Goal: Book appointment/travel/reservation

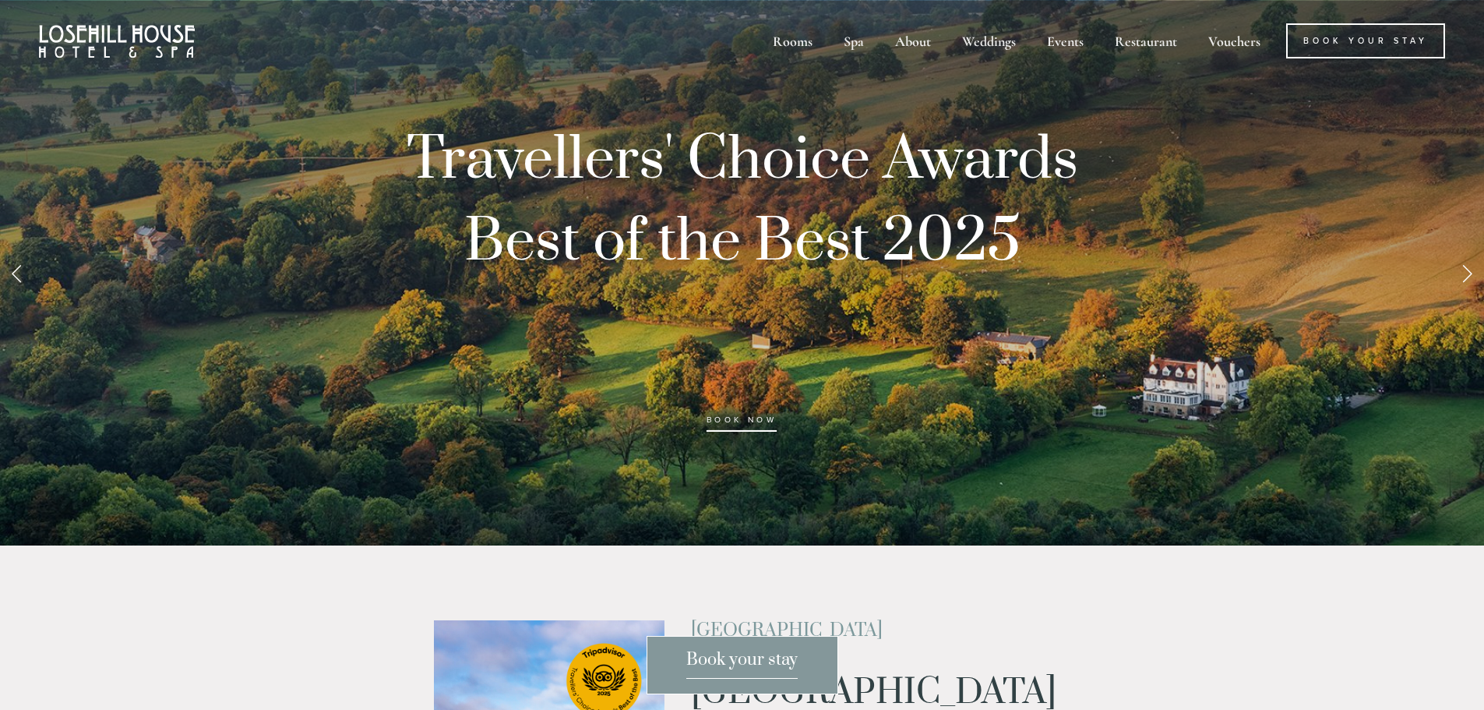
click at [718, 421] on link "BOOK NOW" at bounding box center [742, 423] width 71 height 16
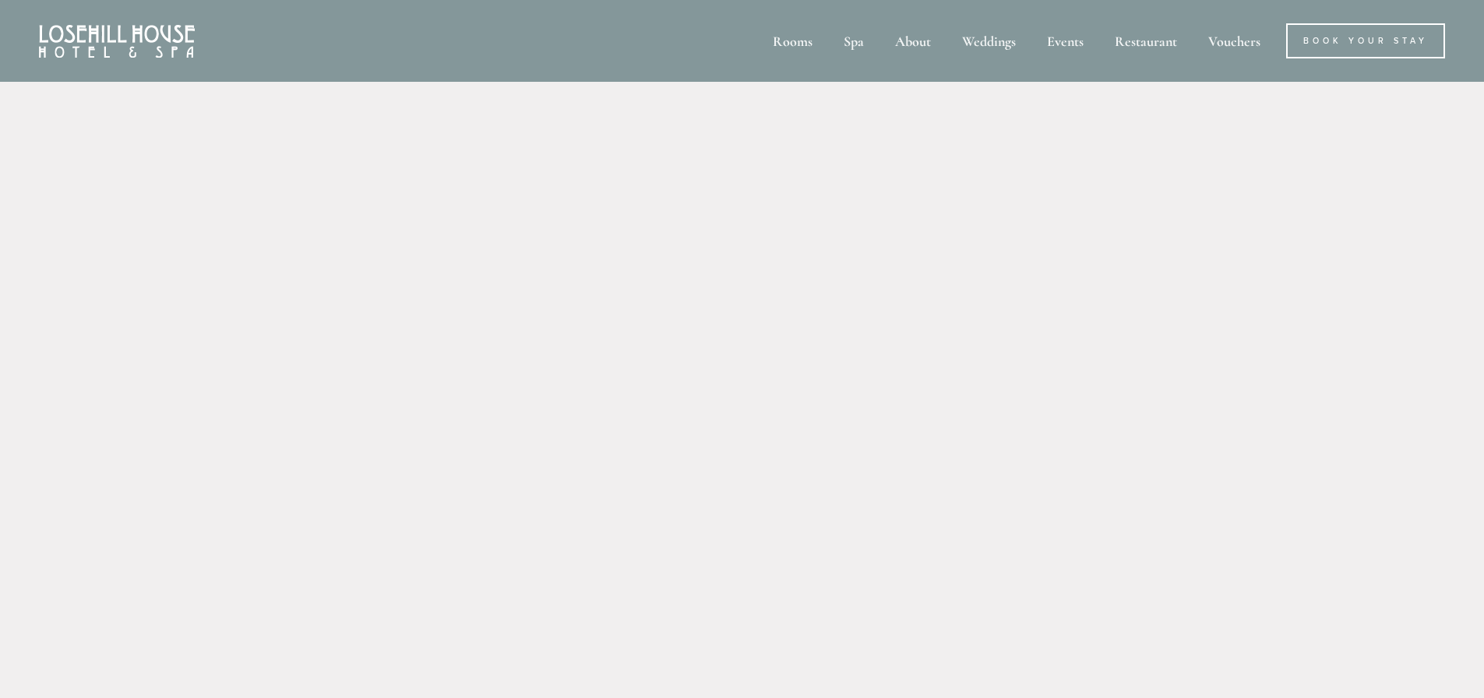
click at [80, 33] on img at bounding box center [117, 41] width 156 height 33
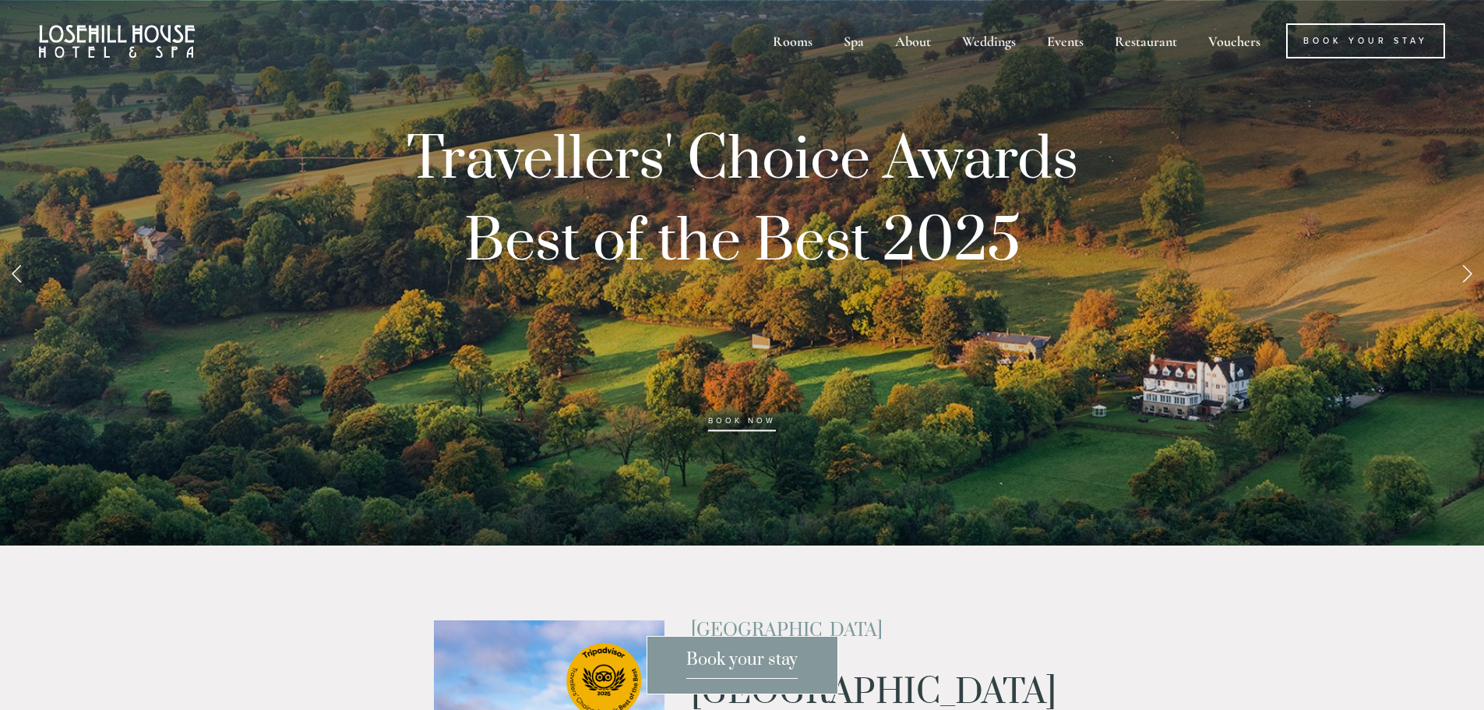
click at [1465, 276] on link "Next Slide" at bounding box center [1467, 272] width 34 height 47
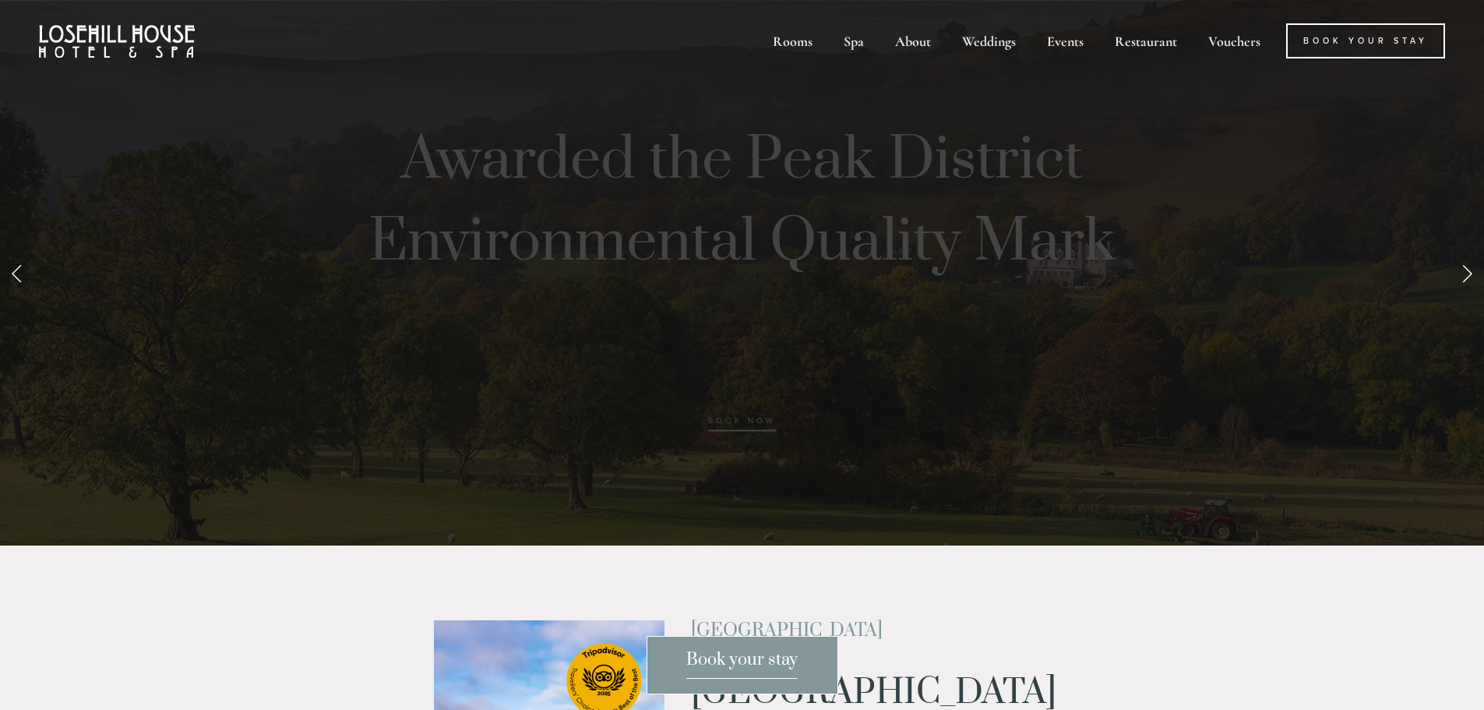
click at [1465, 276] on link "Next Slide" at bounding box center [1467, 272] width 34 height 47
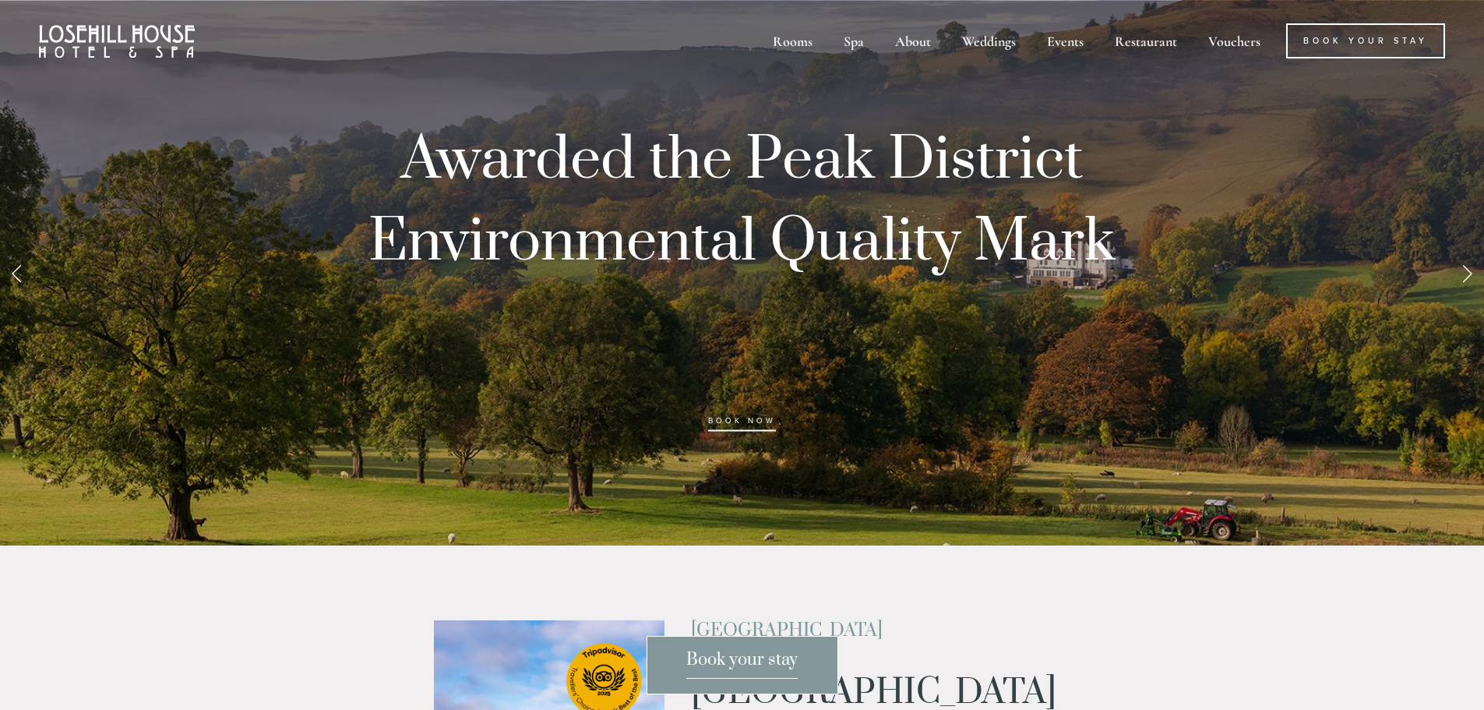
click at [1465, 275] on link "Next Slide" at bounding box center [1467, 272] width 34 height 47
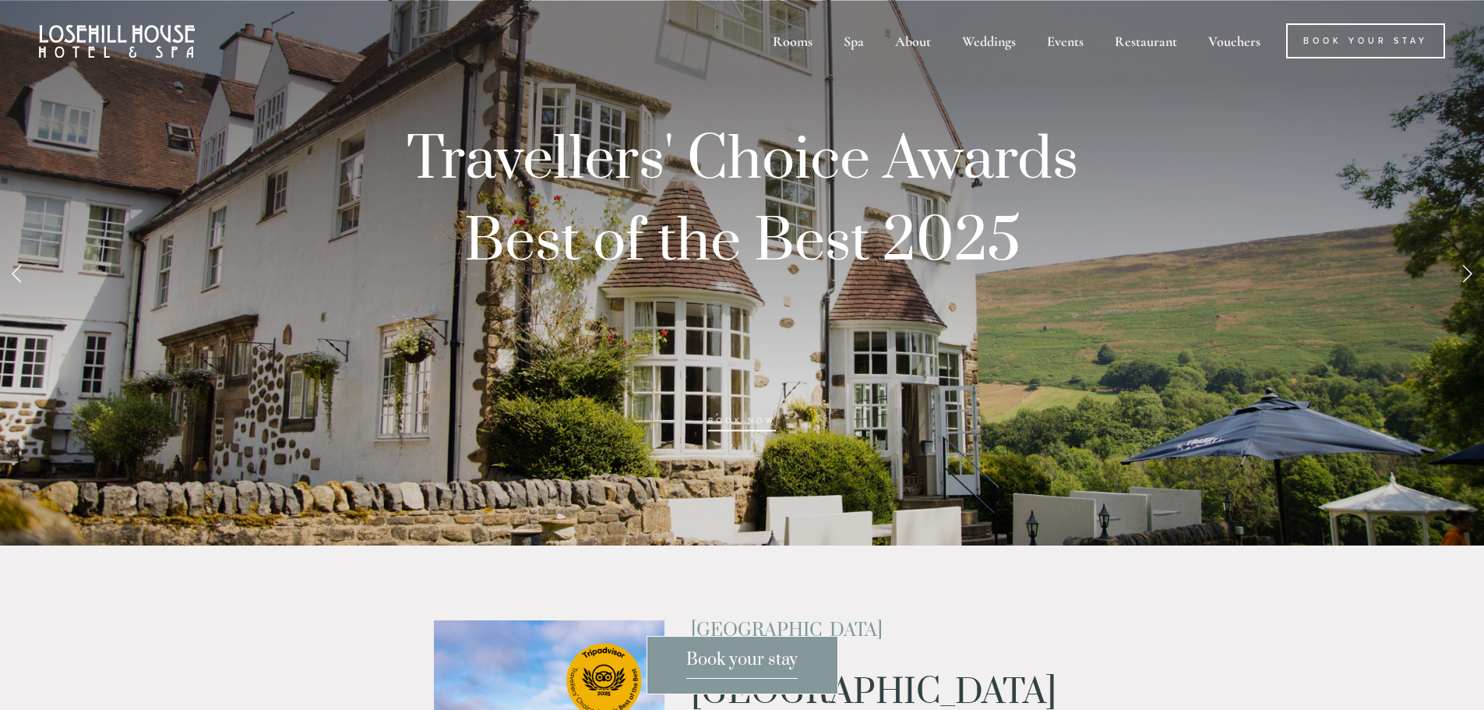
click at [1466, 273] on link "Next Slide" at bounding box center [1467, 272] width 34 height 47
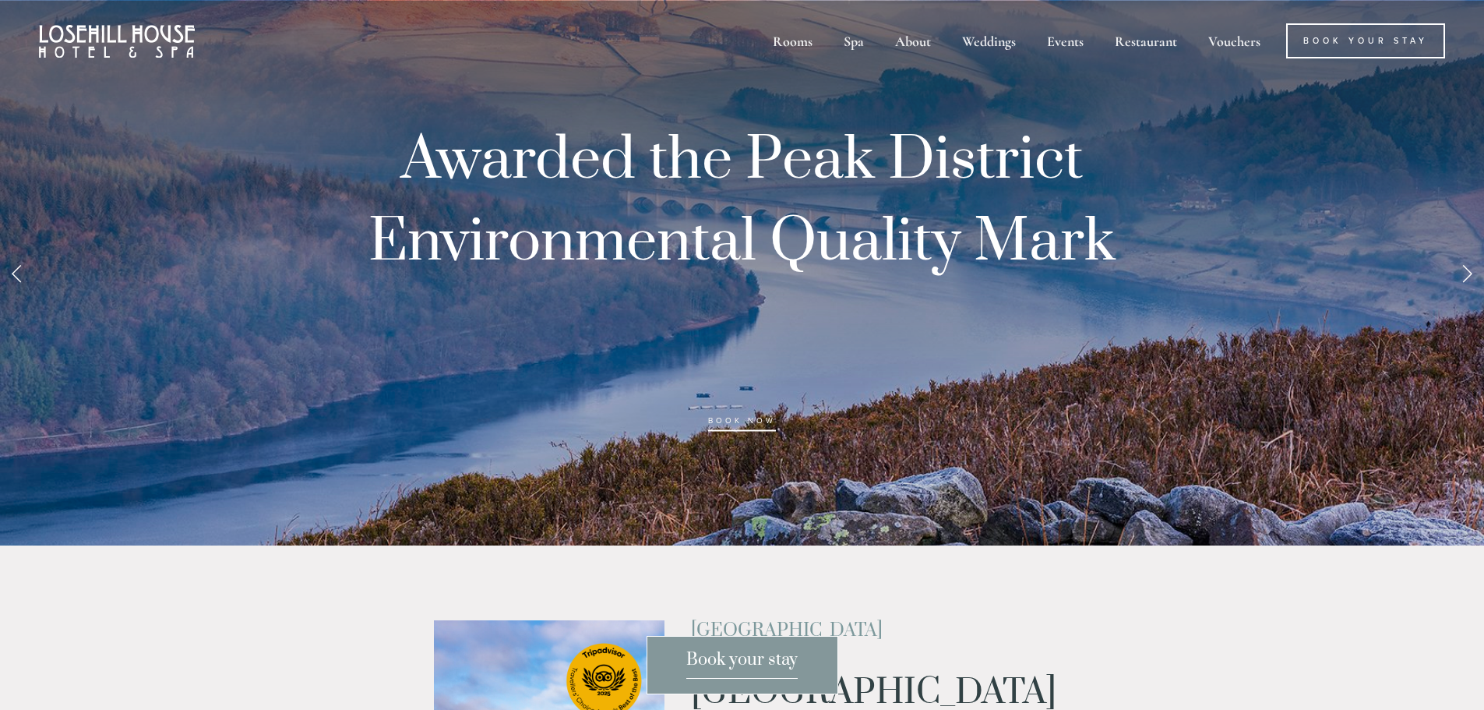
click at [1467, 273] on link "Next Slide" at bounding box center [1467, 272] width 34 height 47
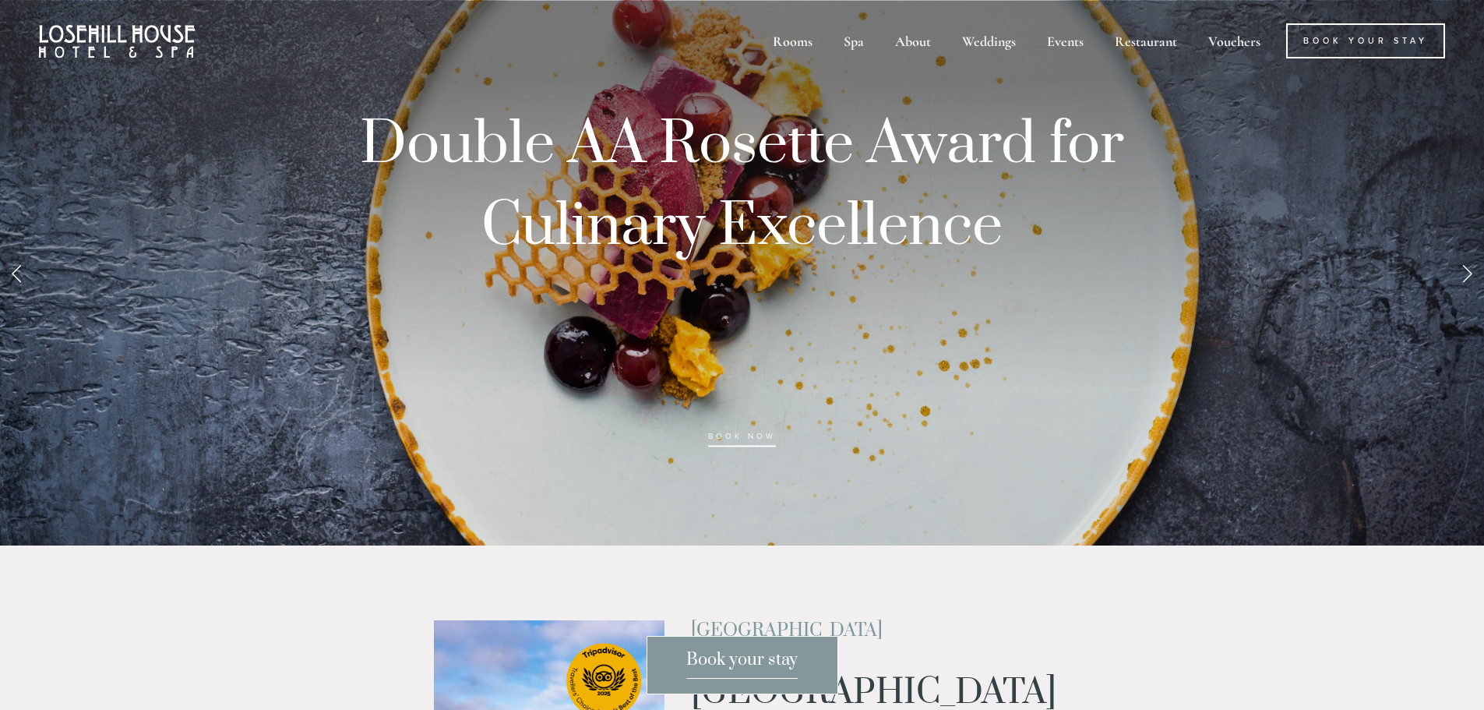
click at [1467, 273] on link "Next Slide" at bounding box center [1467, 272] width 34 height 47
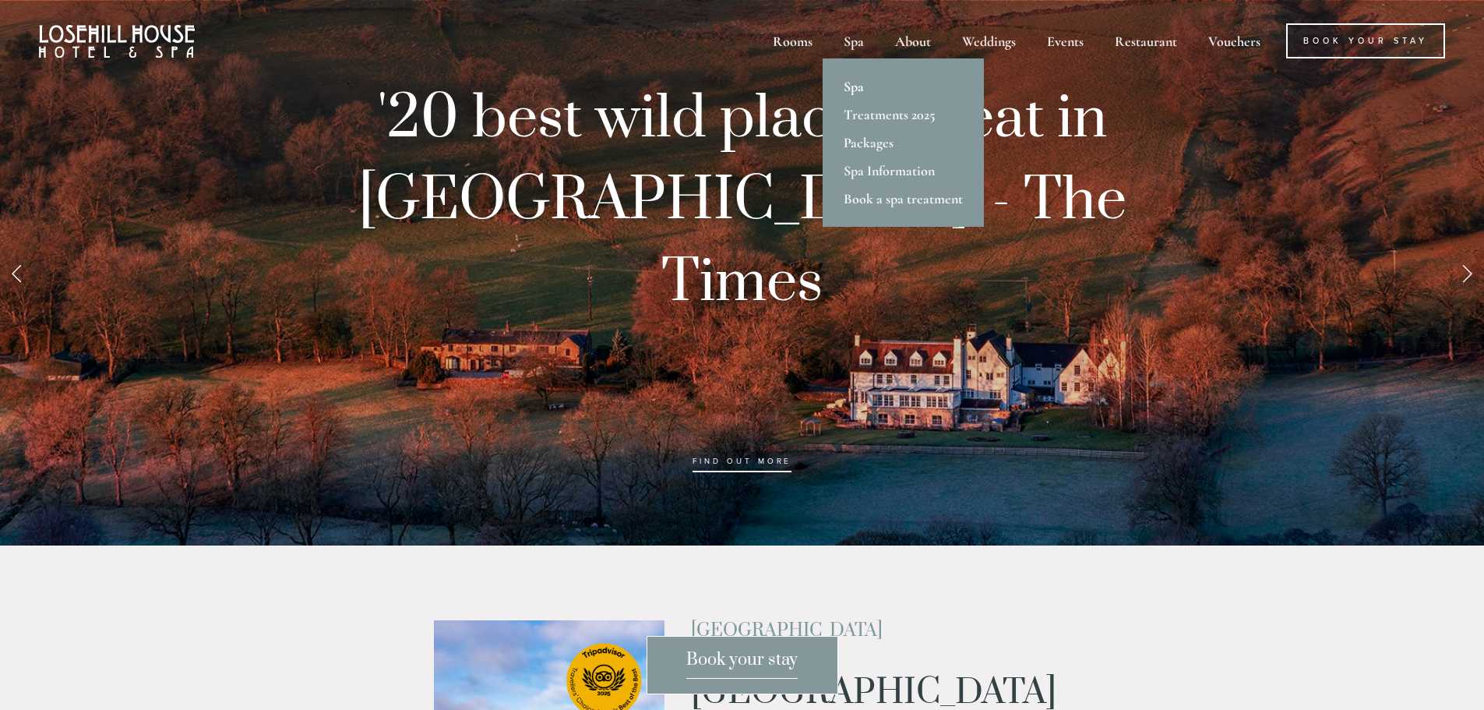
click at [854, 89] on link "Spa" at bounding box center [903, 86] width 161 height 28
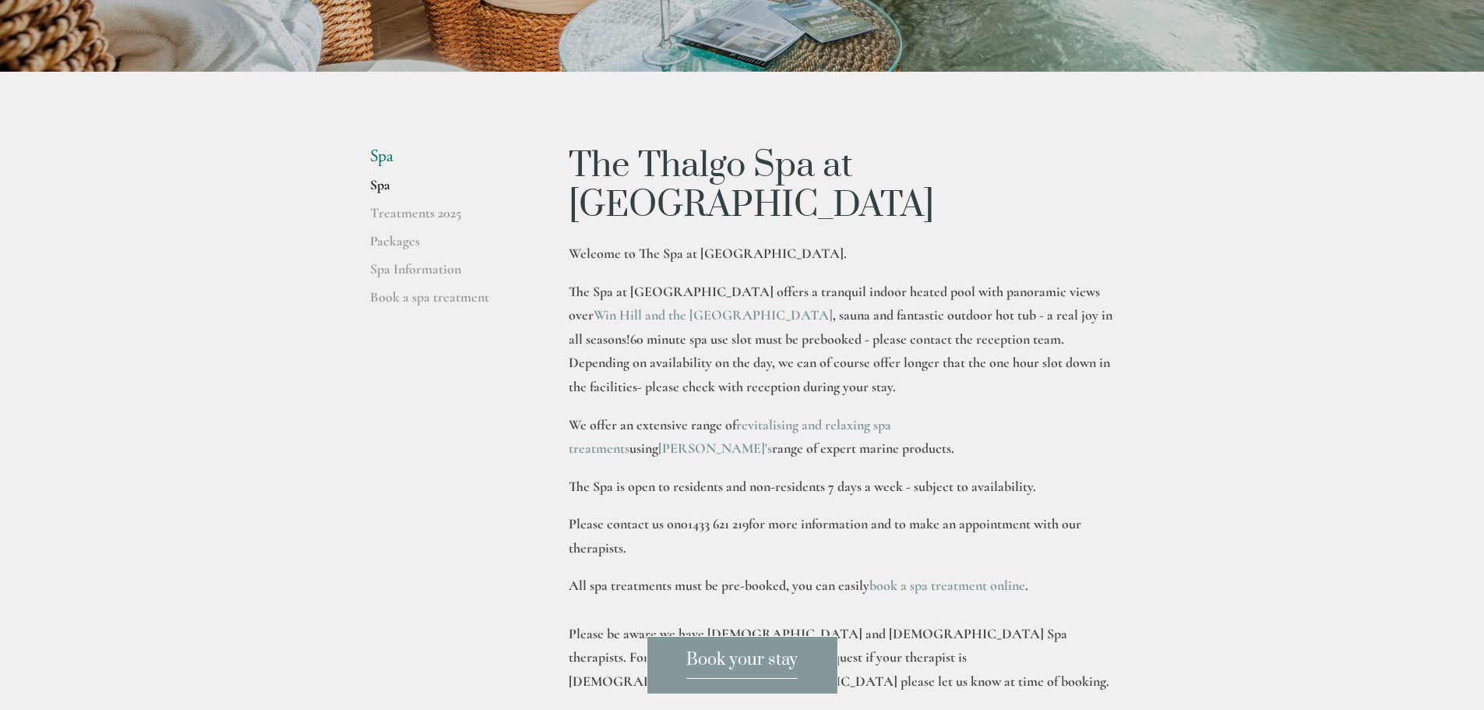
scroll to position [156, 0]
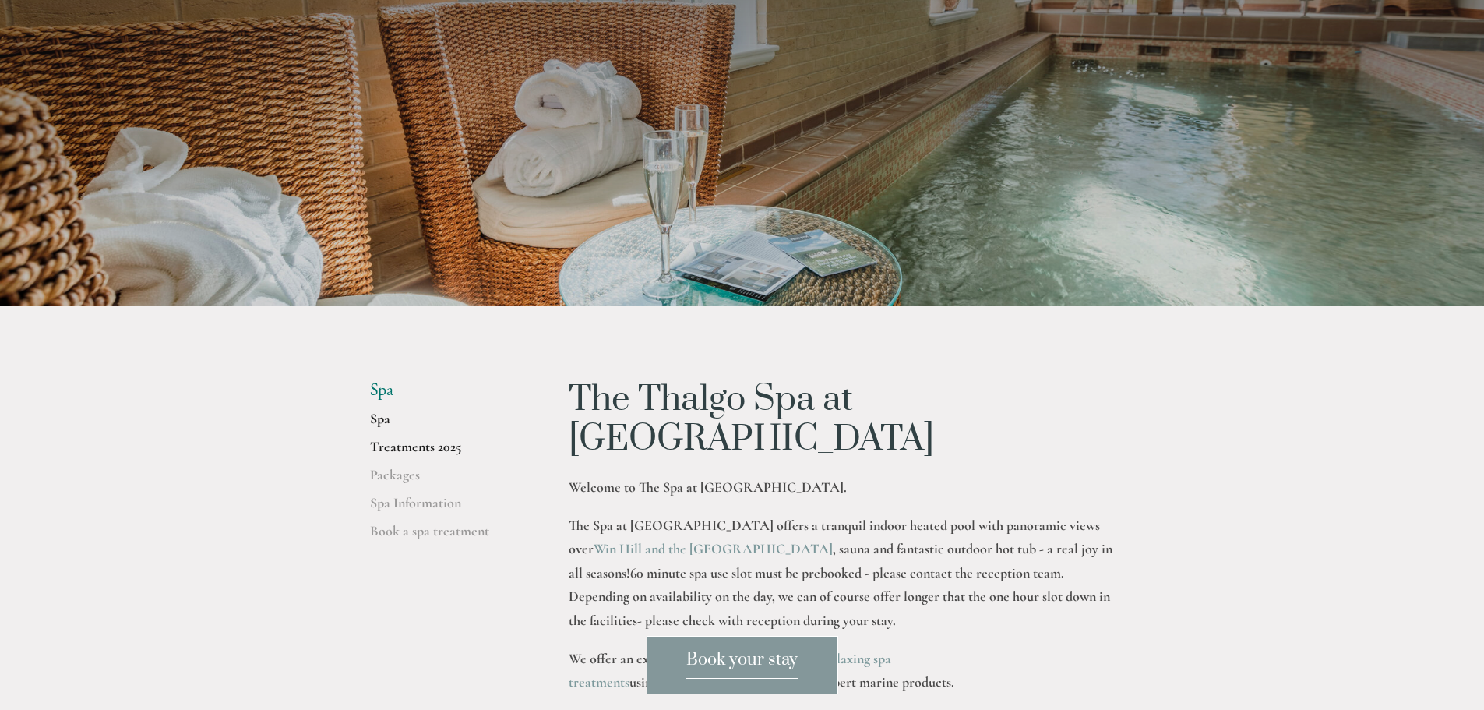
click at [451, 454] on link "Treatments 2025" at bounding box center [444, 452] width 149 height 28
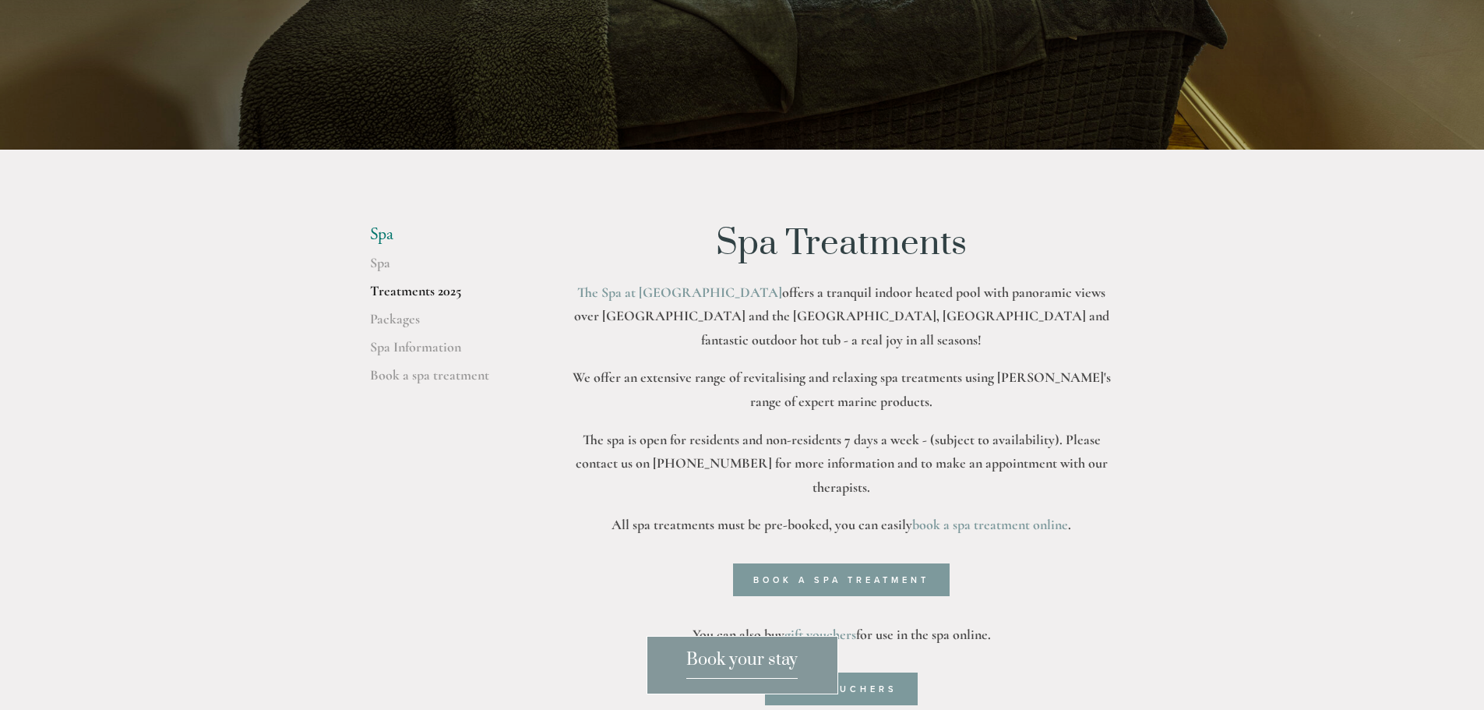
scroll to position [390, 0]
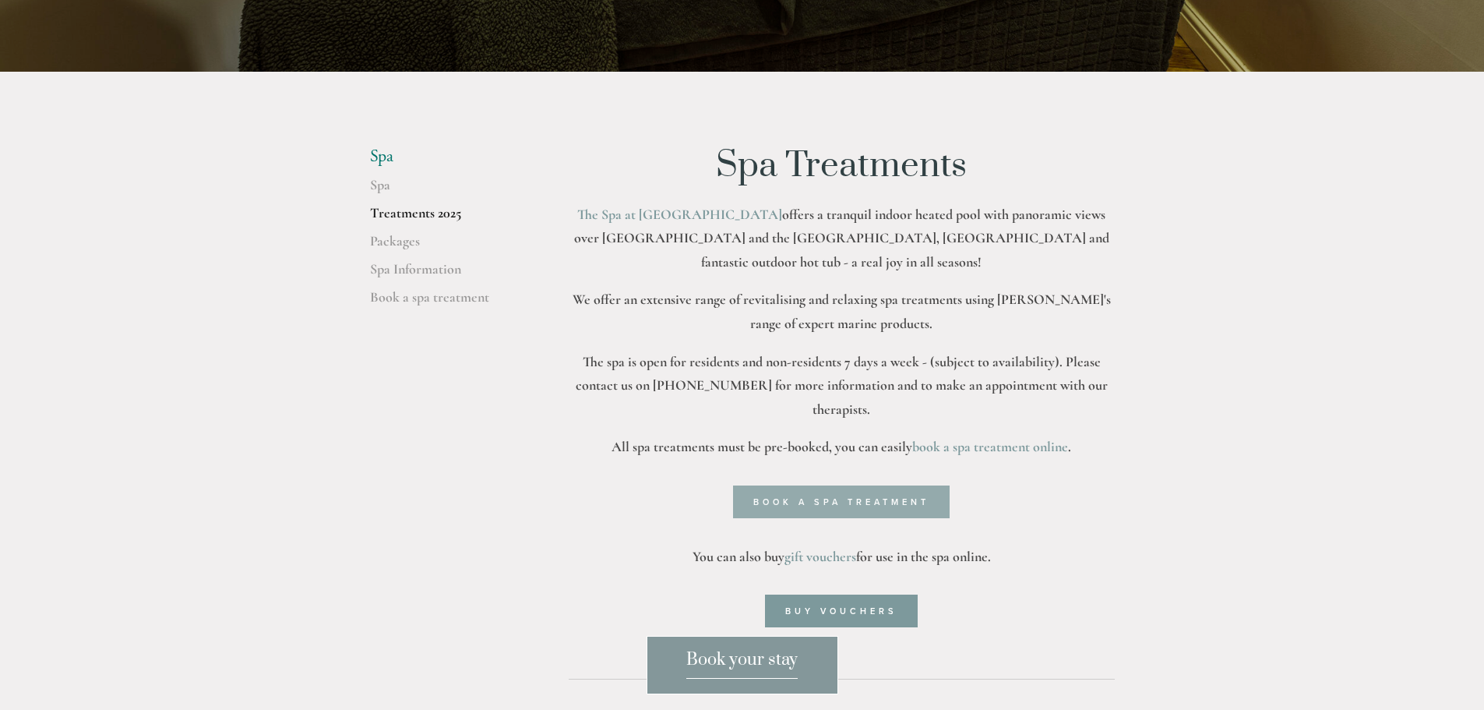
click at [784, 485] on link "Book a spa treatment" at bounding box center [841, 501] width 217 height 33
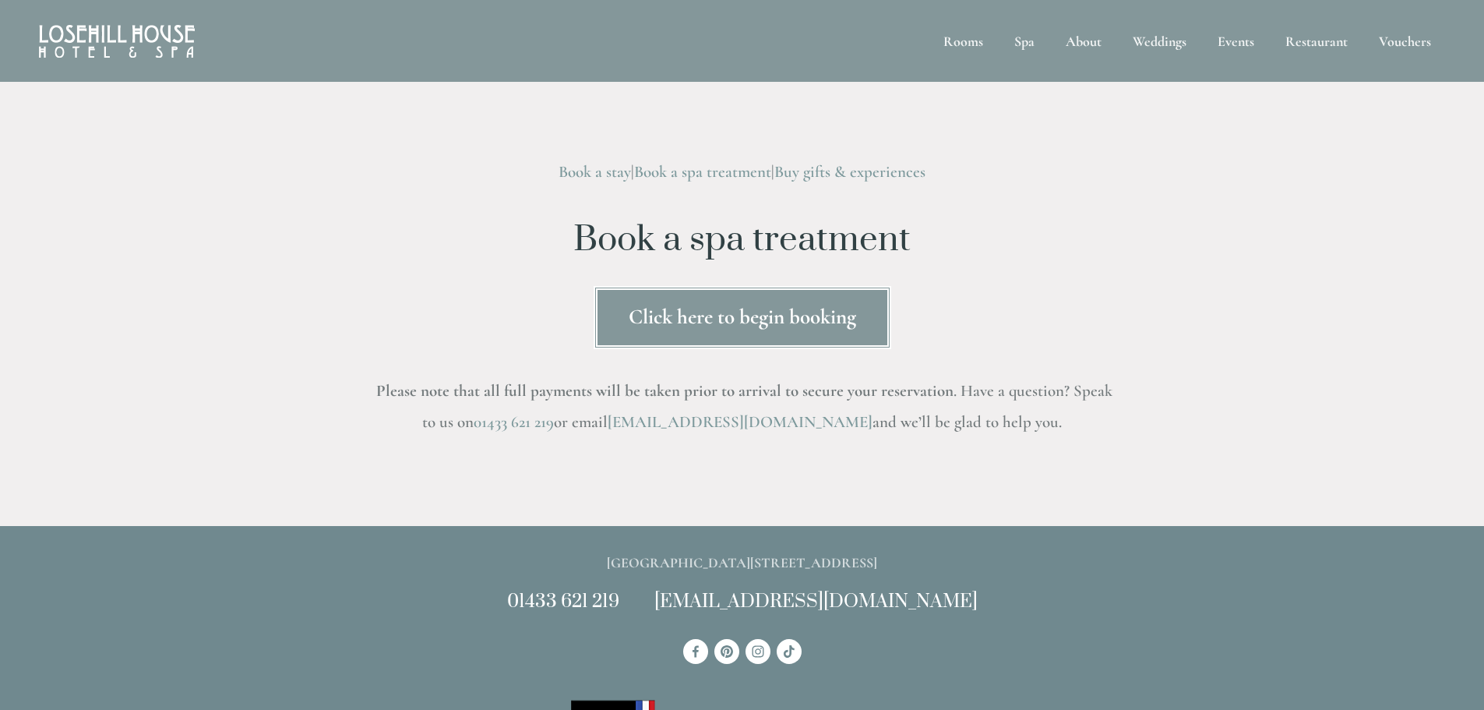
click at [771, 324] on link "Click here to begin booking" at bounding box center [743, 317] width 298 height 63
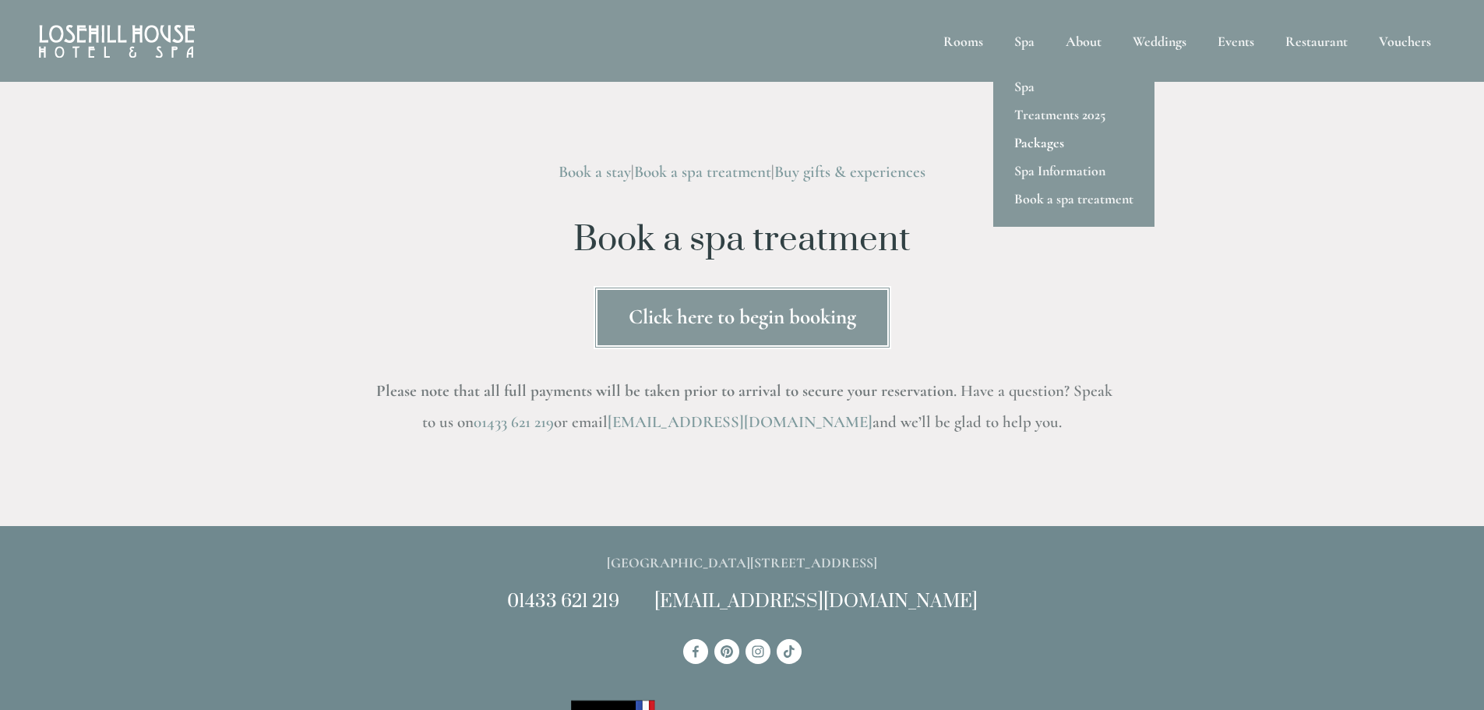
click at [1032, 148] on link "Packages" at bounding box center [1073, 143] width 161 height 28
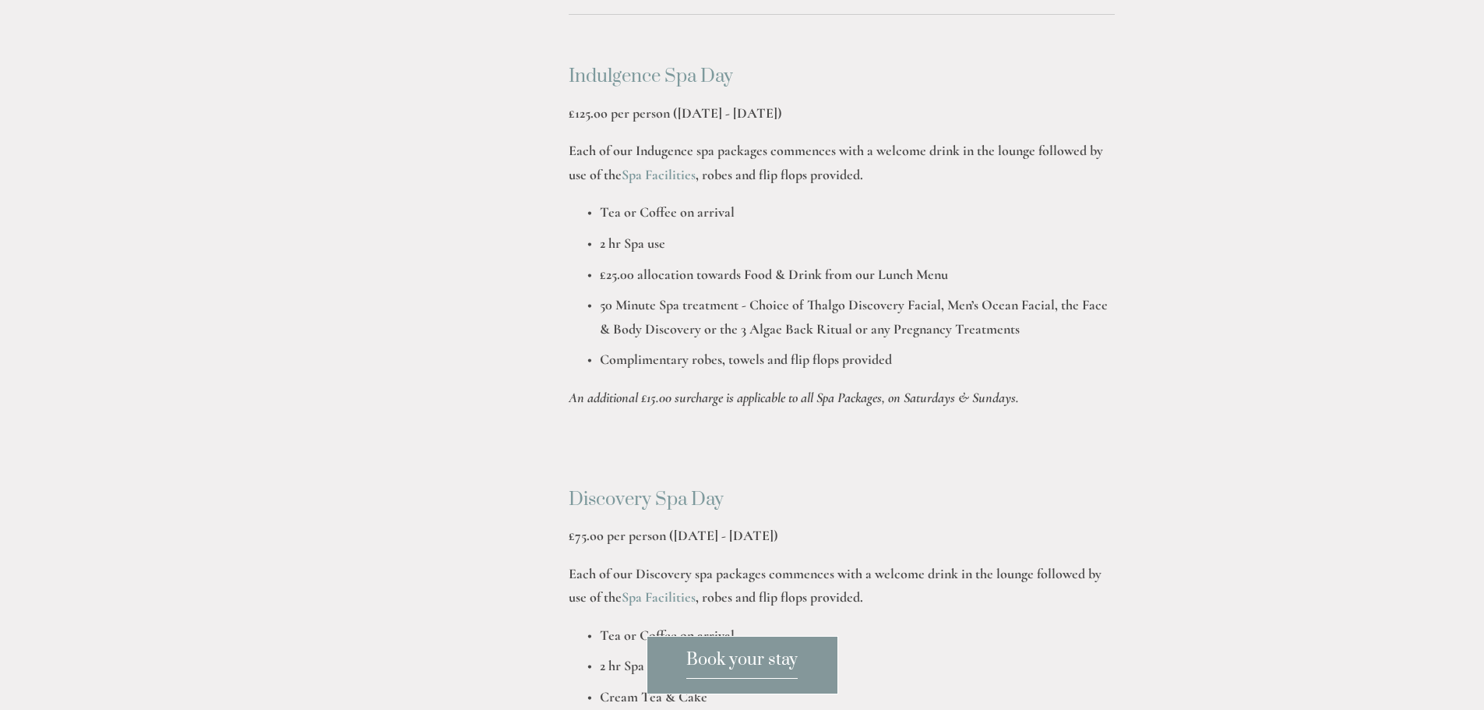
scroll to position [390, 0]
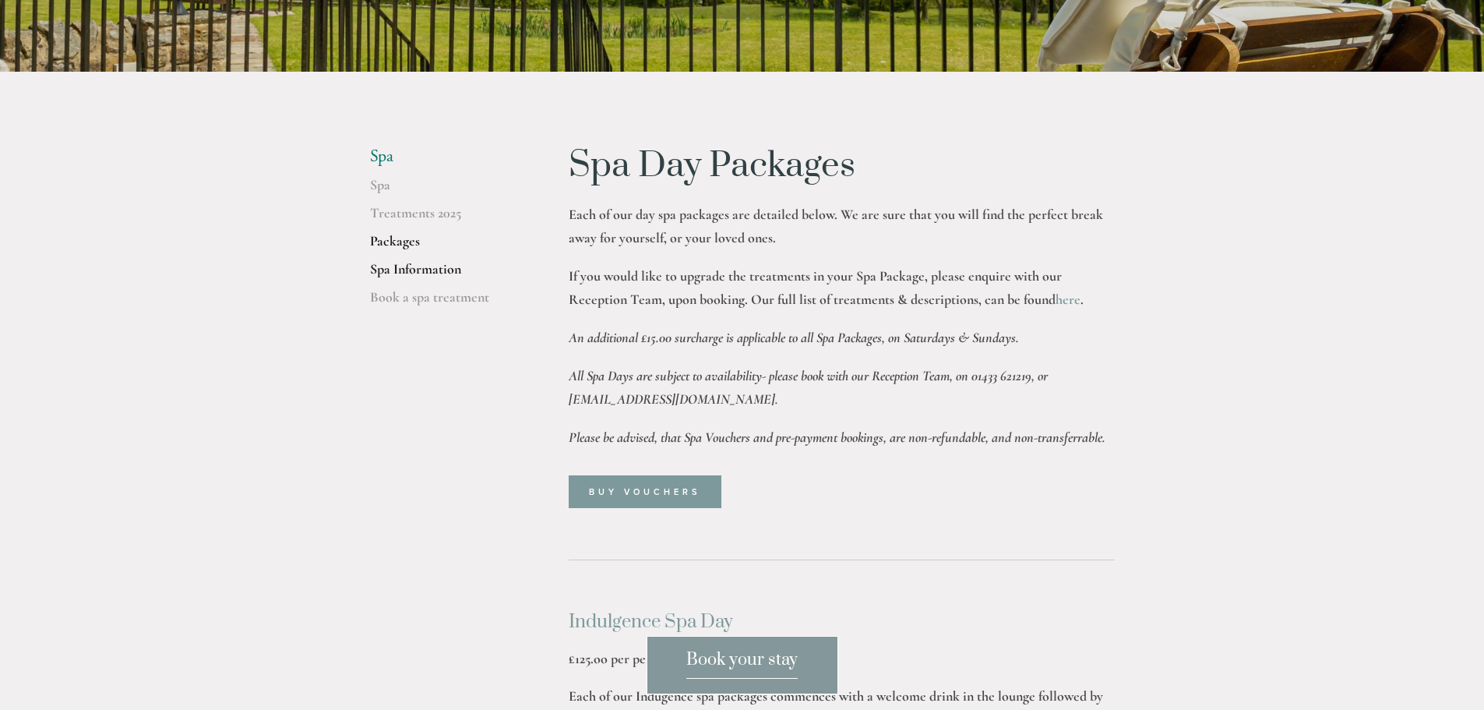
click at [443, 271] on link "Spa Information" at bounding box center [444, 274] width 149 height 28
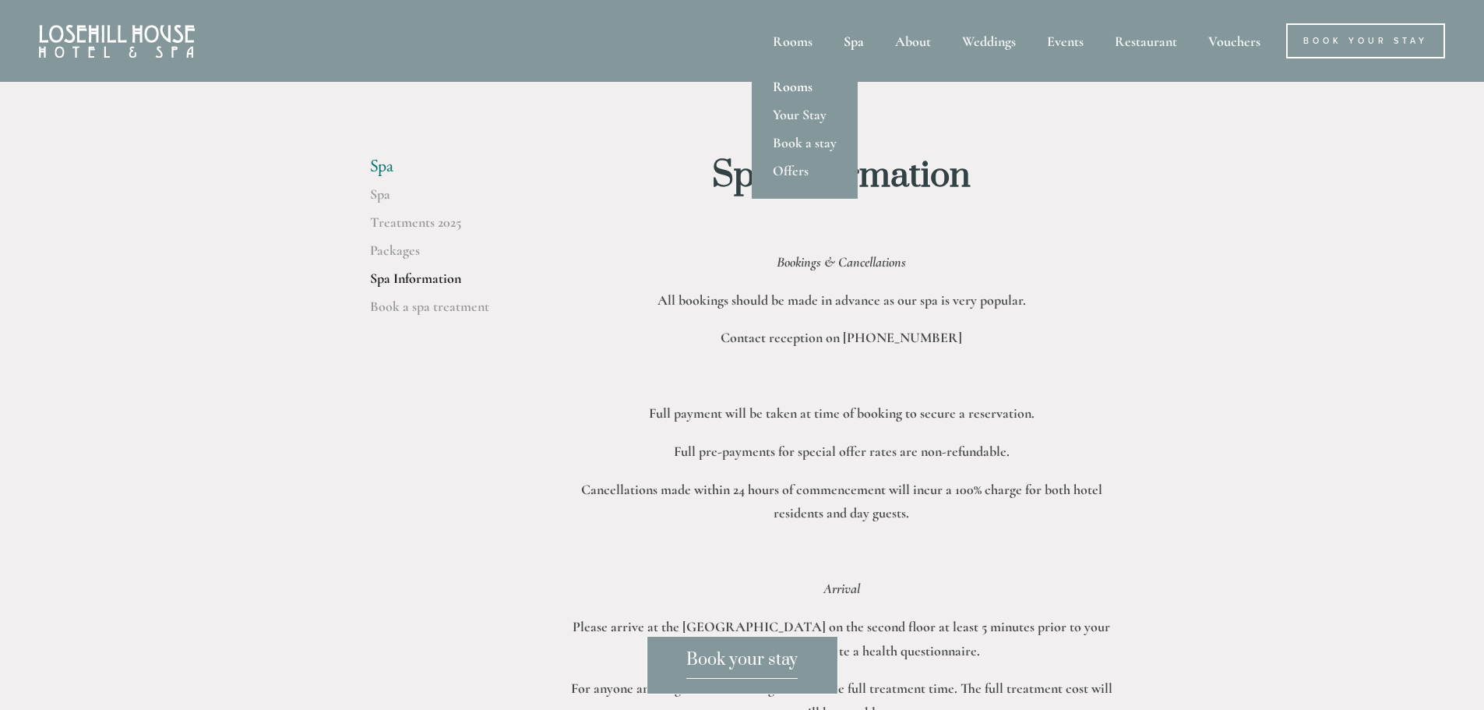
click at [802, 89] on link "Rooms" at bounding box center [805, 86] width 106 height 28
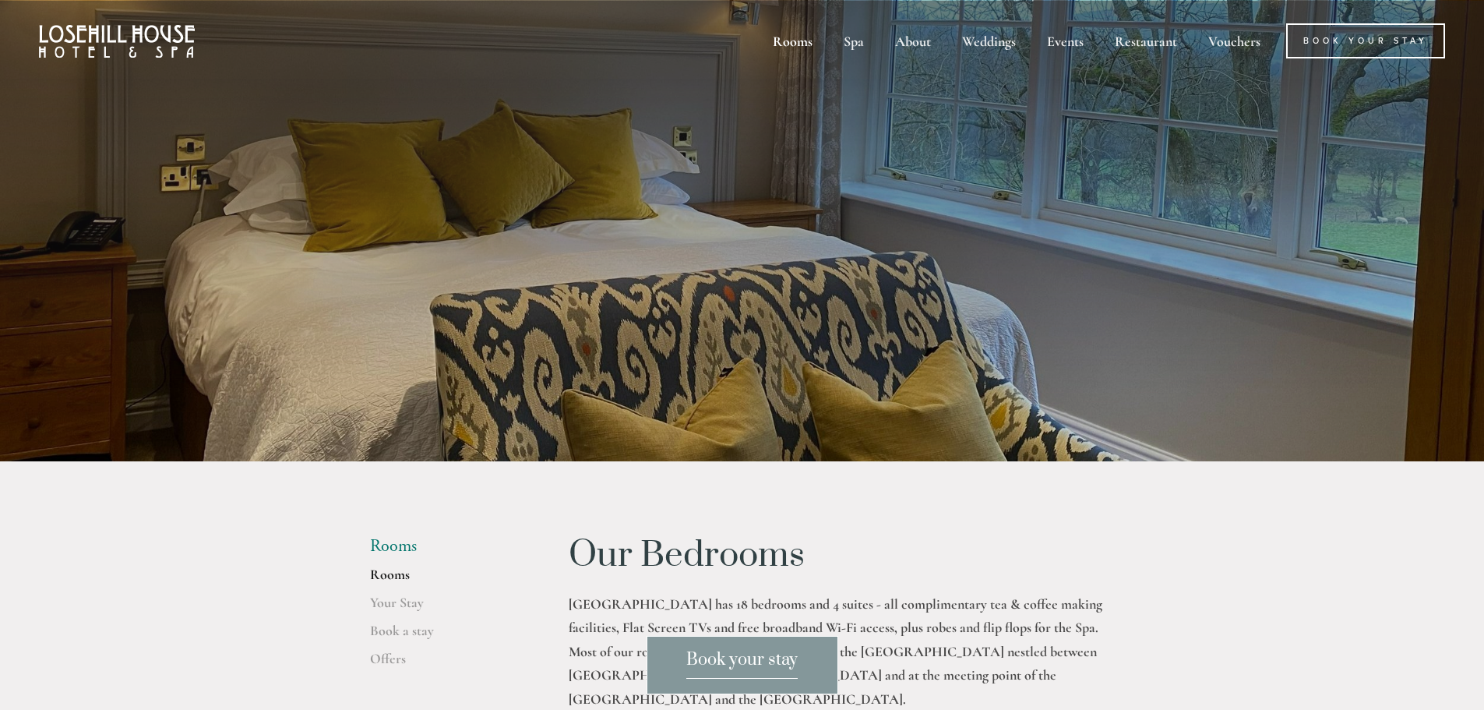
click at [143, 47] on img at bounding box center [117, 41] width 156 height 33
